Goal: Task Accomplishment & Management: Manage account settings

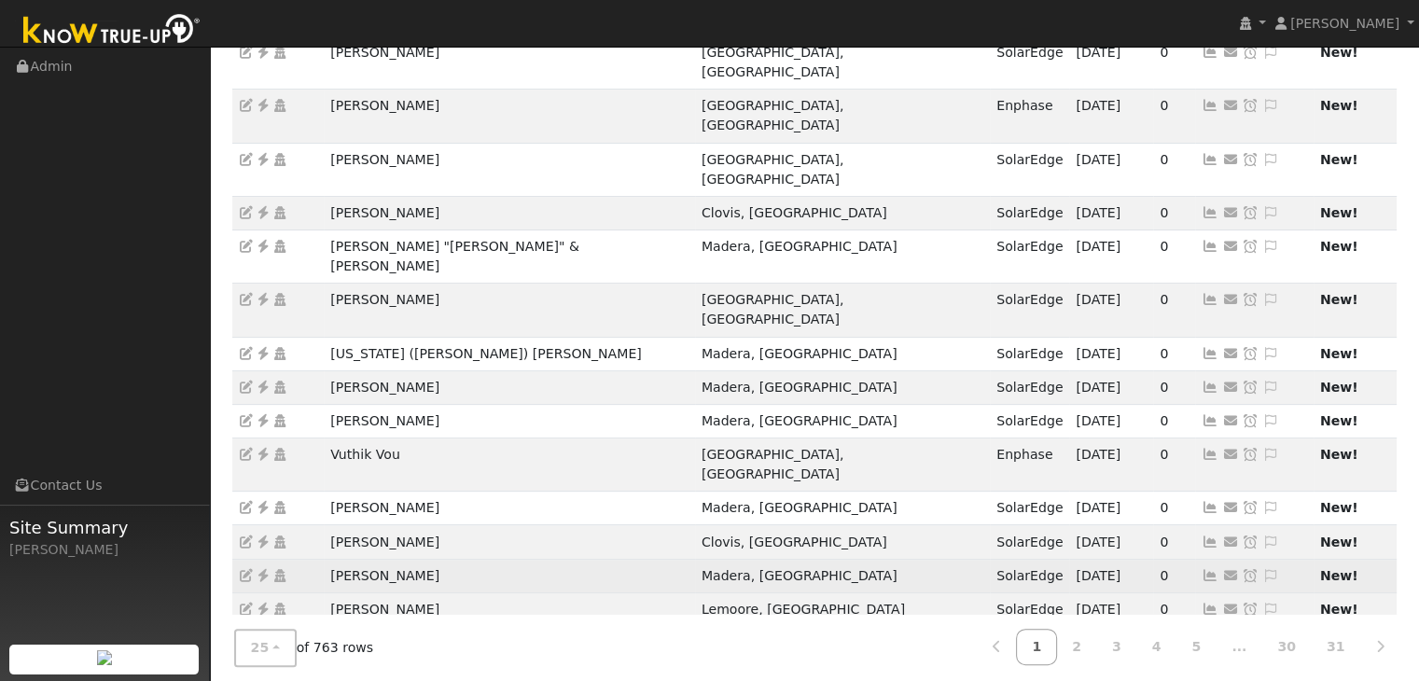
scroll to position [519, 0]
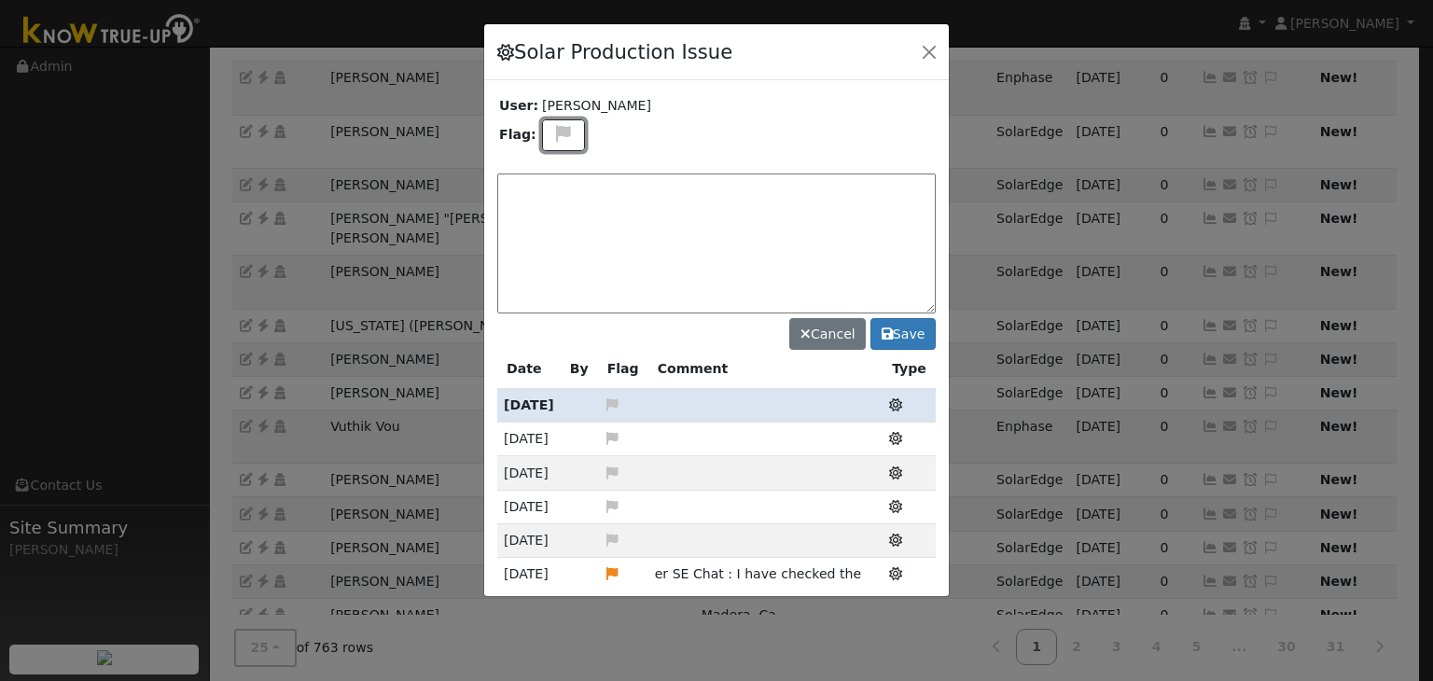
click at [559, 139] on icon at bounding box center [563, 133] width 21 height 17
click at [556, 217] on icon at bounding box center [561, 223] width 21 height 17
click at [565, 125] on icon at bounding box center [563, 133] width 21 height 17
click at [560, 195] on icon at bounding box center [561, 202] width 21 height 17
click at [560, 195] on textarea at bounding box center [716, 243] width 438 height 140
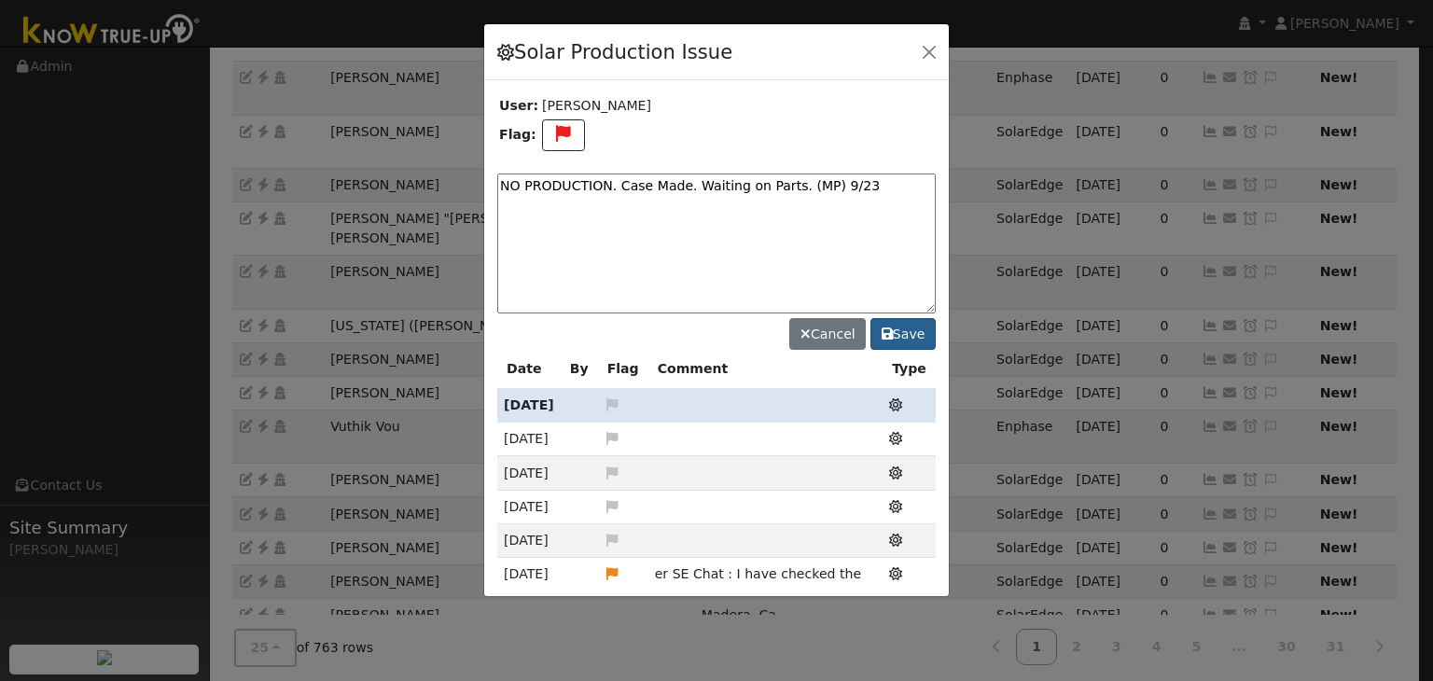
type textarea "NO PRODUCTION. Case Made. Waiting on Parts. (MP) 9/23"
click at [911, 329] on button "Save" at bounding box center [902, 334] width 65 height 32
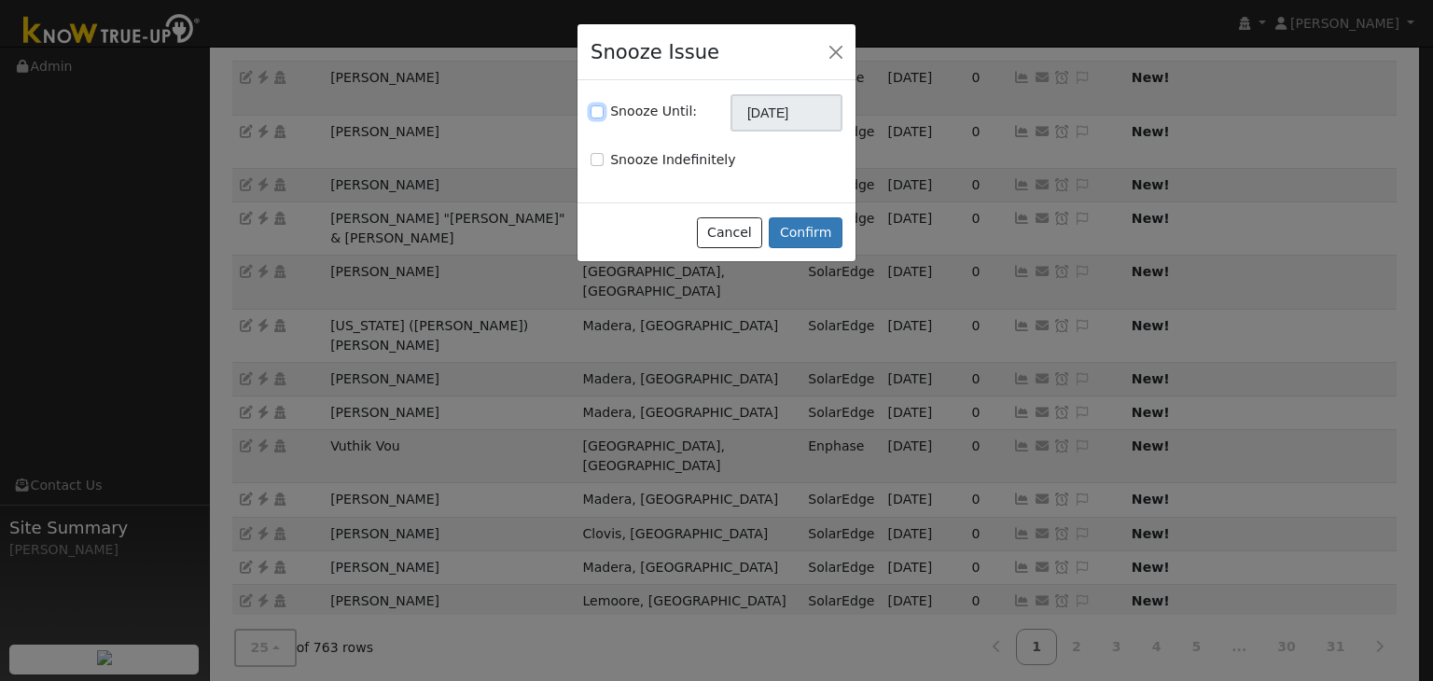
click at [601, 114] on input "Snooze Until:" at bounding box center [596, 111] width 13 height 13
checkbox input "true"
click at [777, 113] on input "[DATE]" at bounding box center [786, 112] width 112 height 37
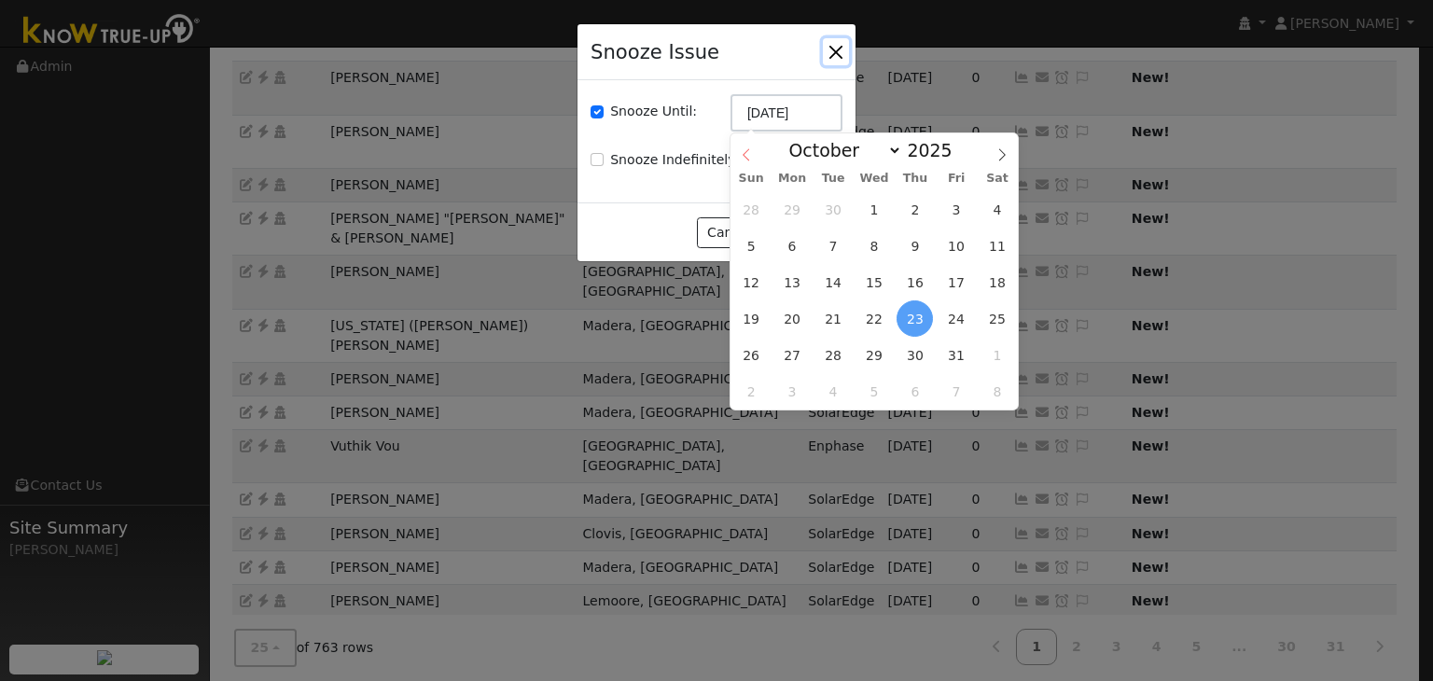
click at [748, 153] on icon at bounding box center [746, 154] width 13 height 13
select select "8"
click at [837, 344] on span "30" at bounding box center [833, 355] width 36 height 36
type input "[DATE]"
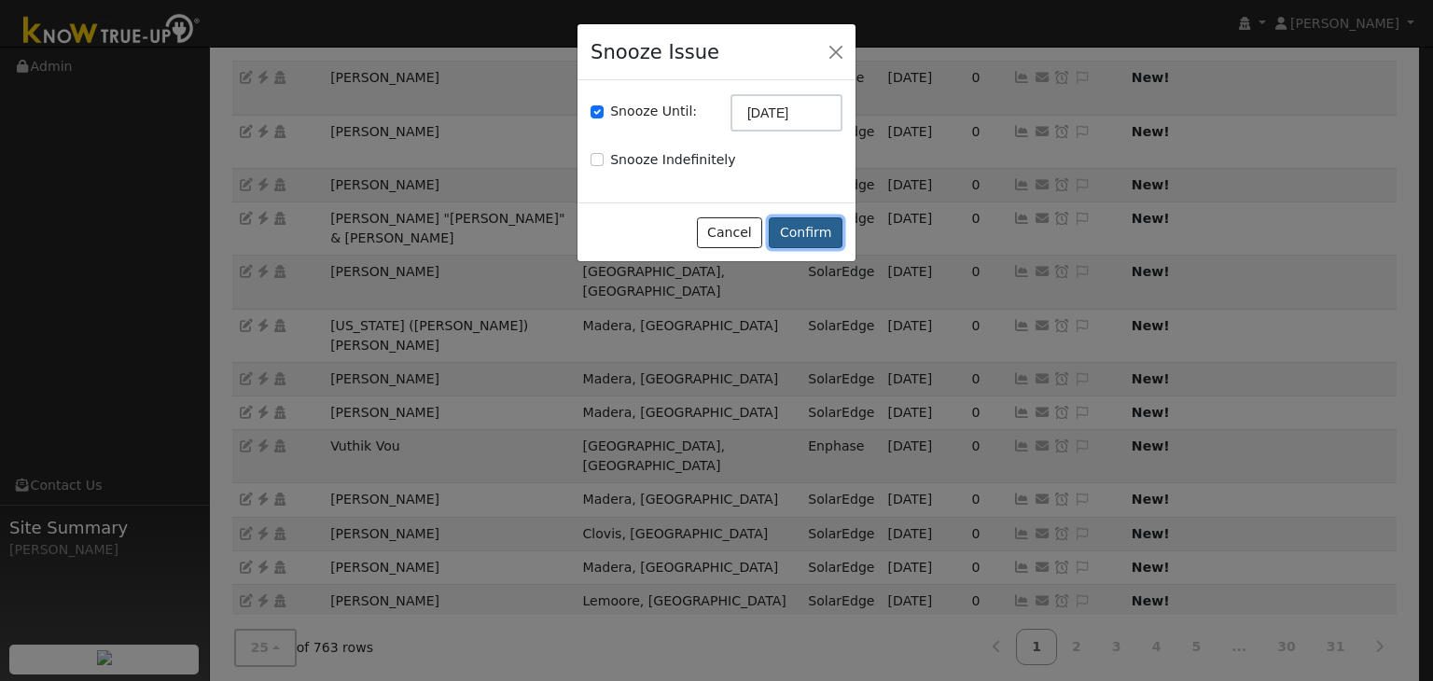
click at [806, 229] on button "Confirm" at bounding box center [806, 233] width 74 height 32
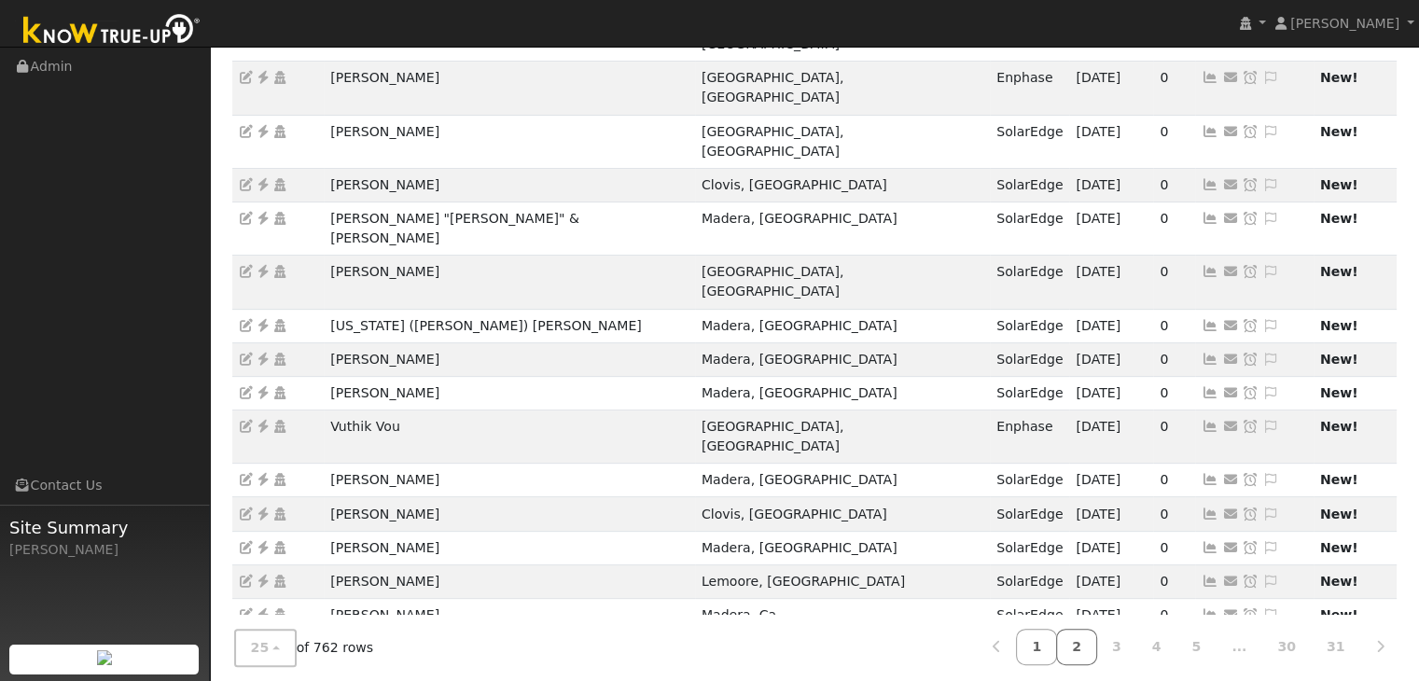
click at [1090, 637] on link "2" at bounding box center [1076, 647] width 41 height 36
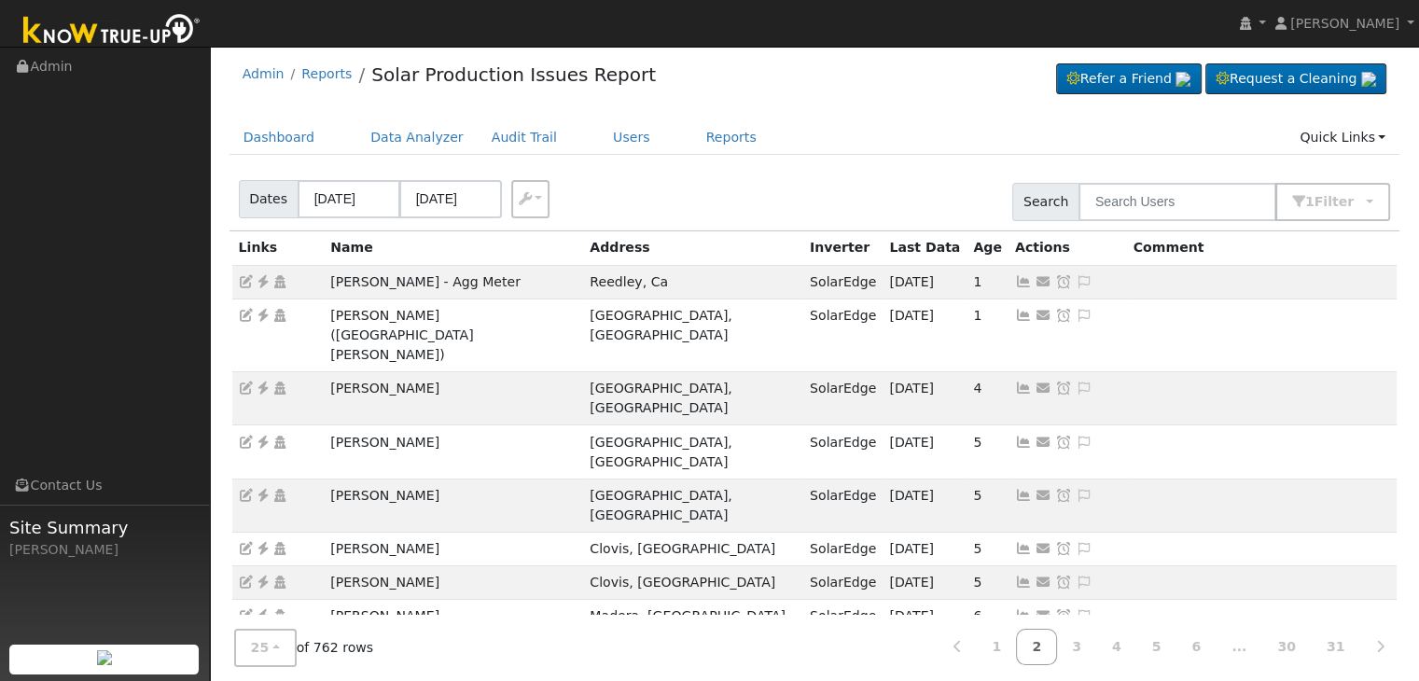
scroll to position [0, 0]
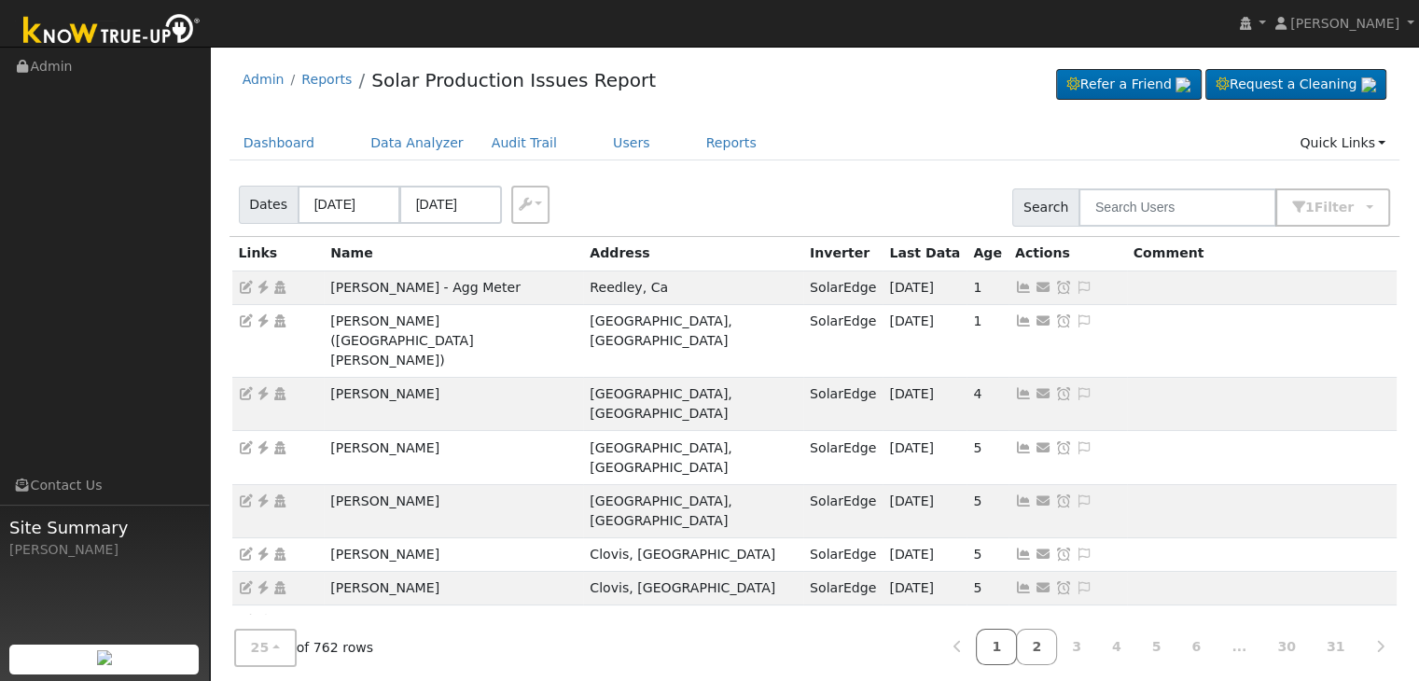
click at [1017, 645] on link "1" at bounding box center [996, 647] width 41 height 36
